Goal: Information Seeking & Learning: Learn about a topic

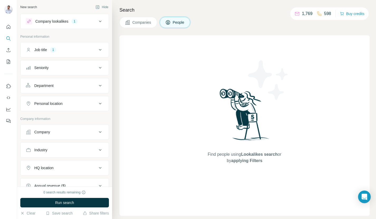
click at [64, 55] on button "Job title 1" at bounding box center [65, 49] width 88 height 13
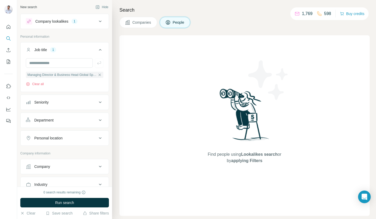
click at [53, 17] on button "Company lookalikes 1" at bounding box center [65, 21] width 88 height 13
